Goal: Obtain resource: Obtain resource

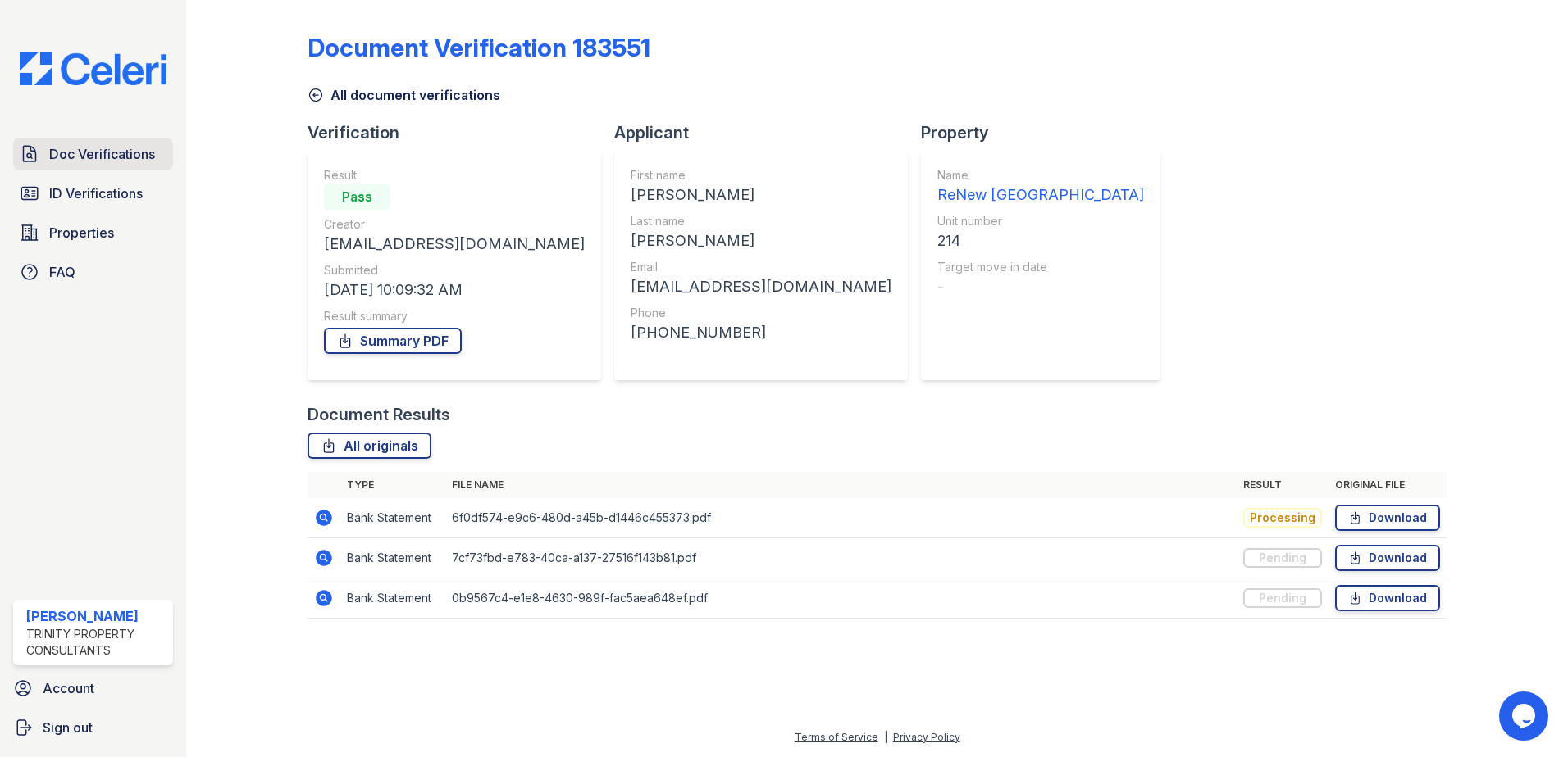
click at [98, 154] on span "Doc Verifications" at bounding box center [101, 154] width 106 height 20
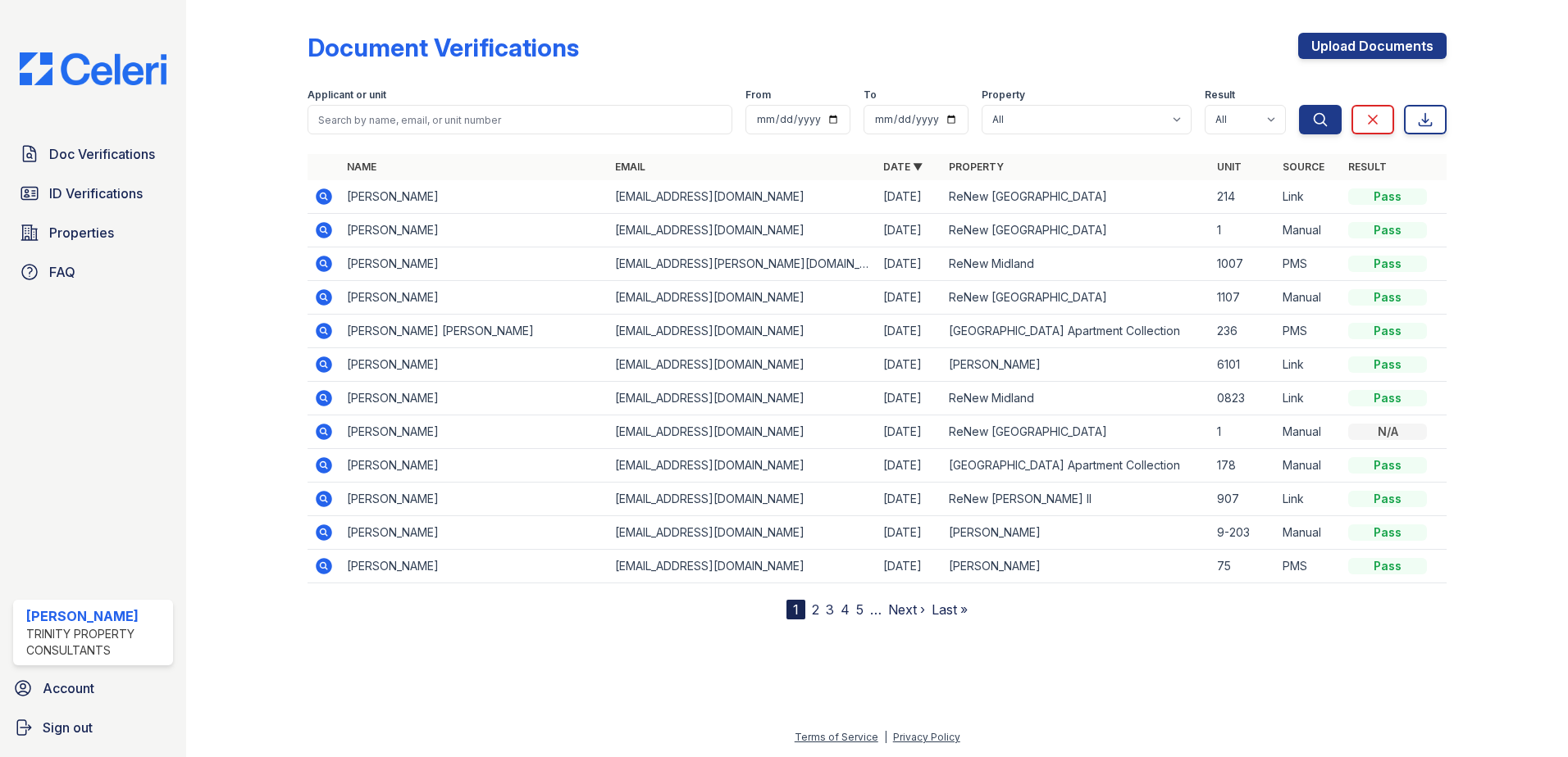
click at [325, 191] on icon at bounding box center [323, 196] width 16 height 16
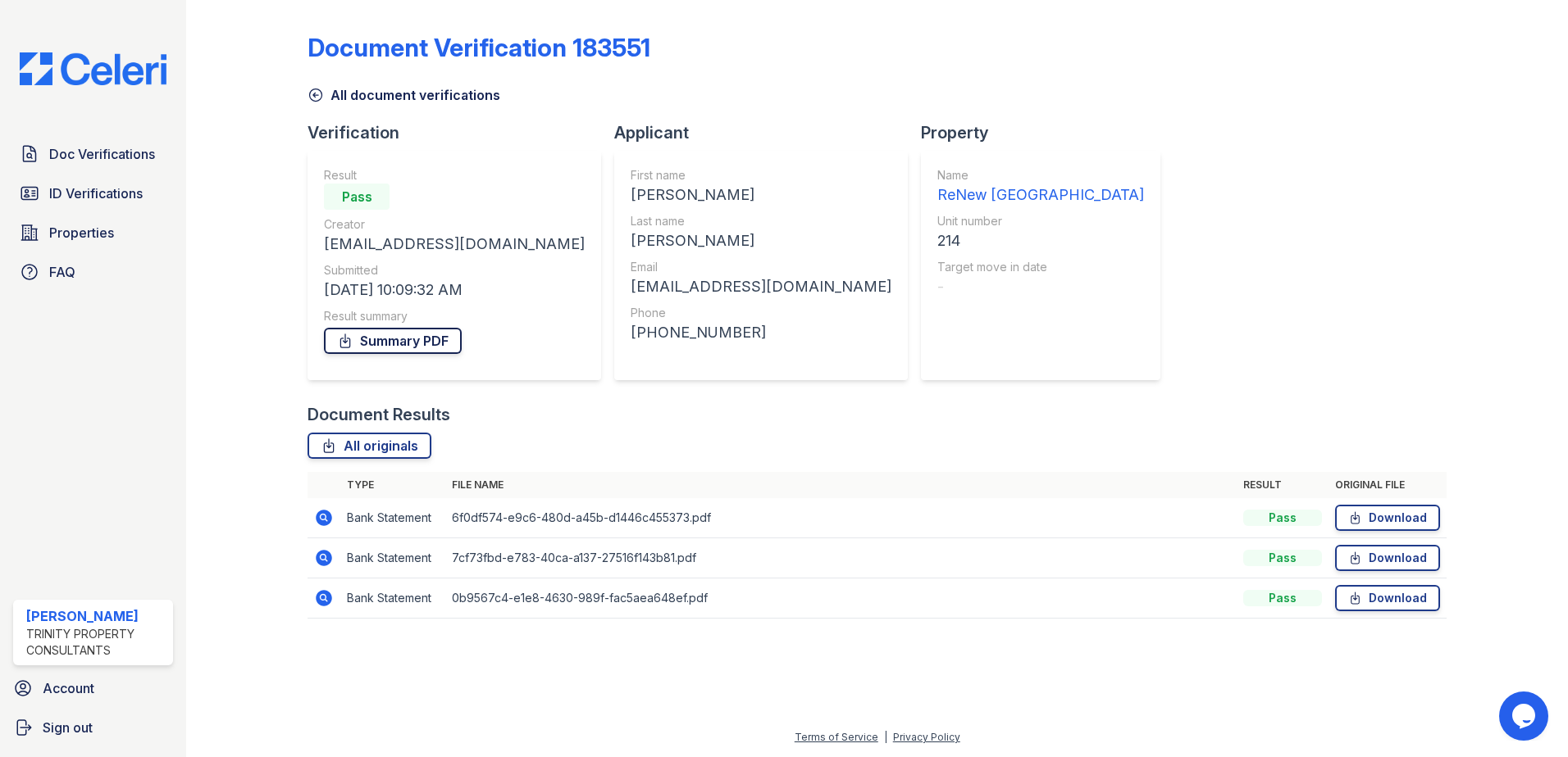
click at [370, 344] on link "Summary PDF" at bounding box center [392, 341] width 138 height 26
click at [374, 336] on link "Summary PDF" at bounding box center [392, 341] width 138 height 26
click at [75, 205] on link "ID Verifications" at bounding box center [93, 193] width 160 height 33
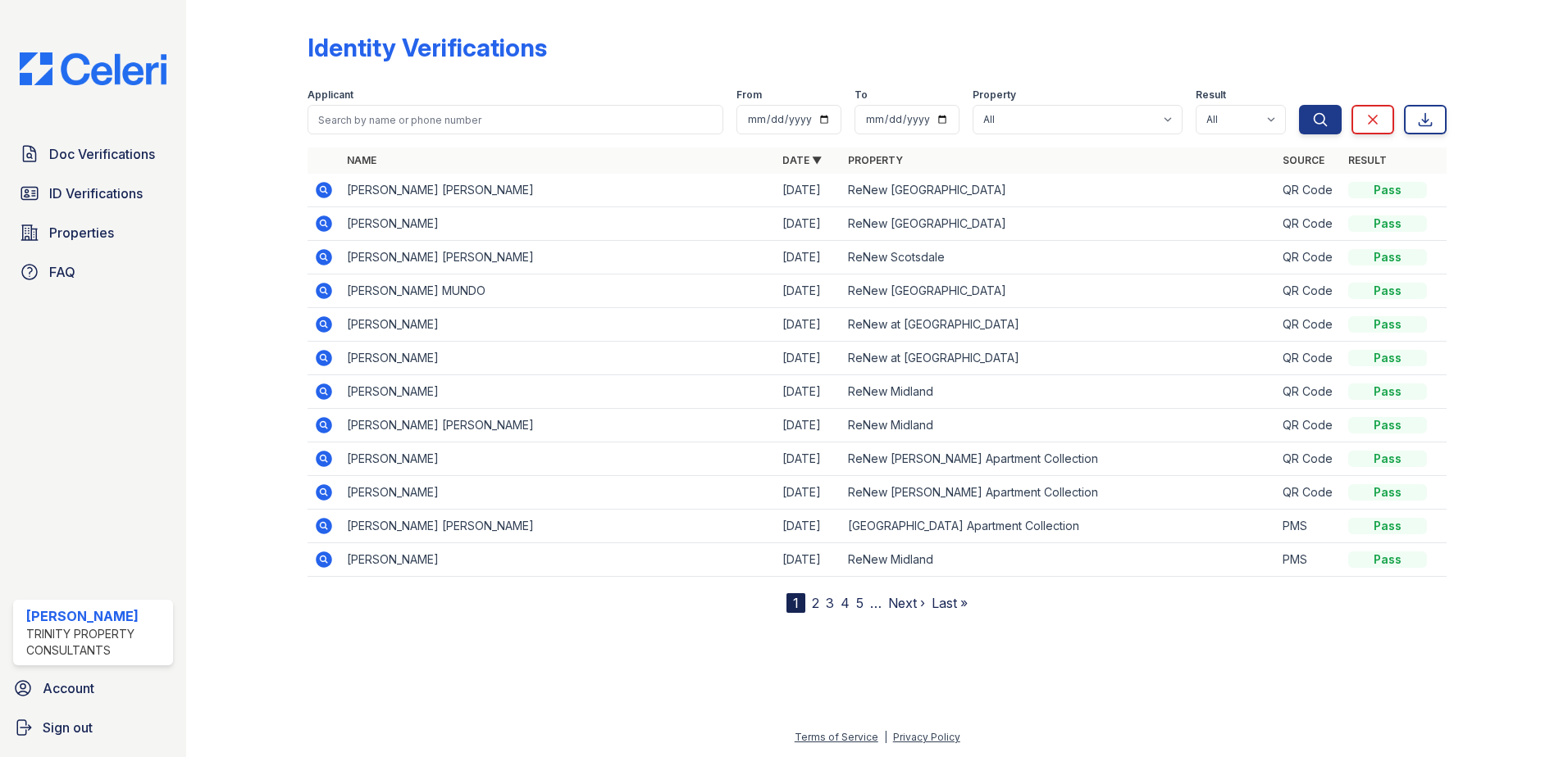
click at [322, 288] on icon at bounding box center [324, 291] width 20 height 20
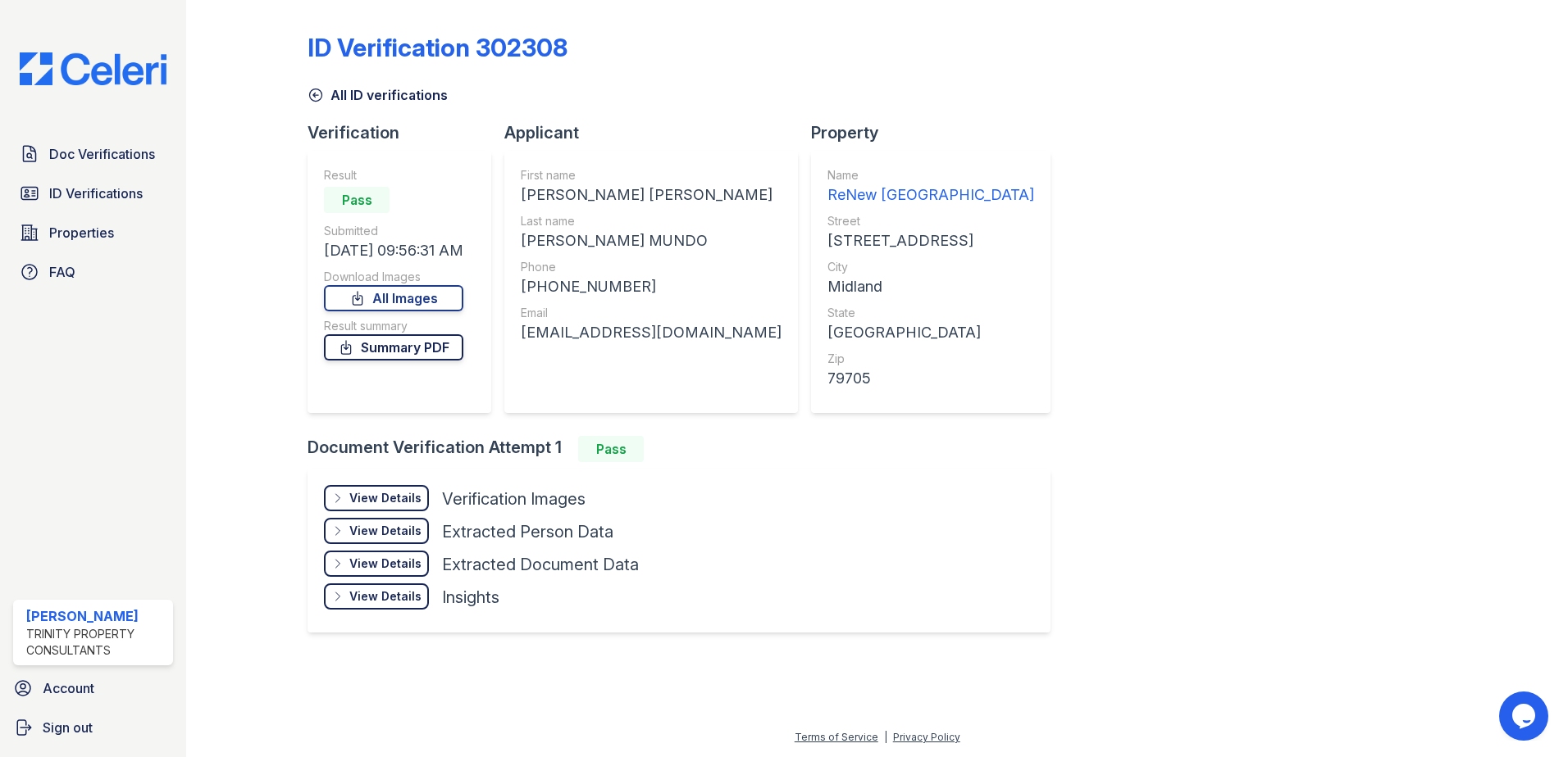
click at [375, 344] on link "Summary PDF" at bounding box center [393, 348] width 140 height 26
click at [84, 159] on span "Doc Verifications" at bounding box center [101, 154] width 106 height 20
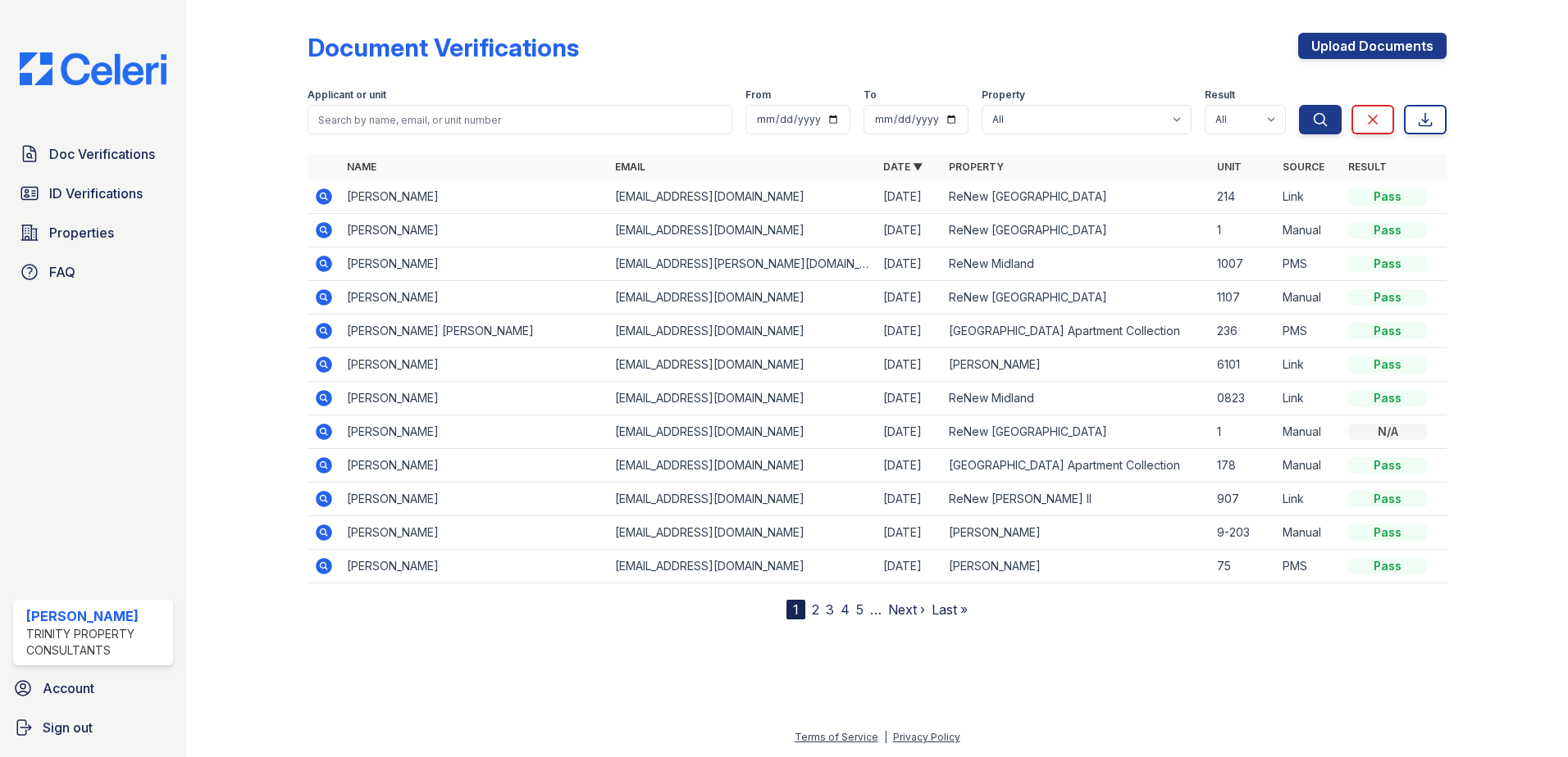
click at [330, 197] on icon at bounding box center [323, 196] width 16 height 16
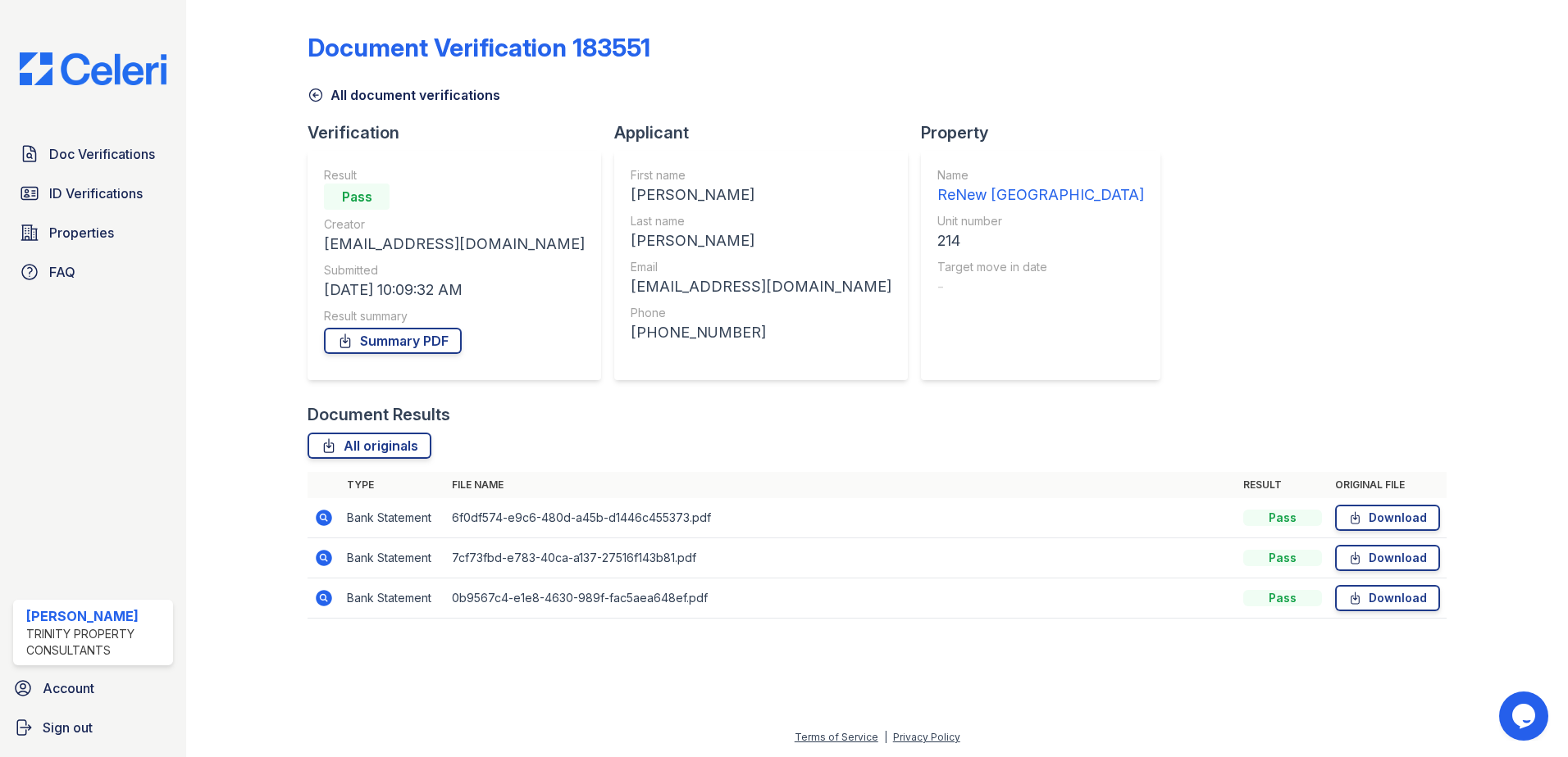
click at [321, 513] on icon at bounding box center [323, 518] width 16 height 16
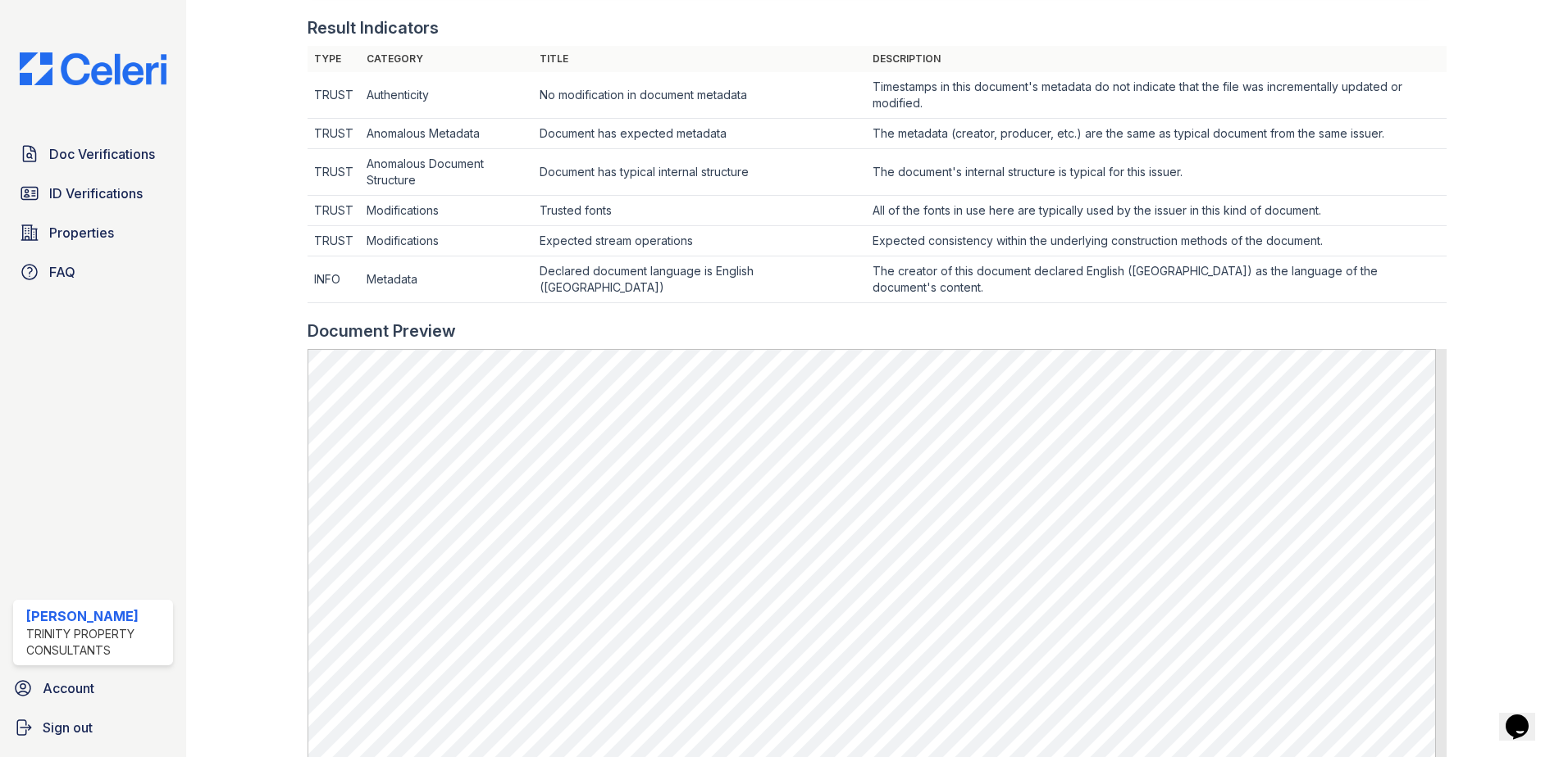
scroll to position [410, 0]
